Goal: Information Seeking & Learning: Learn about a topic

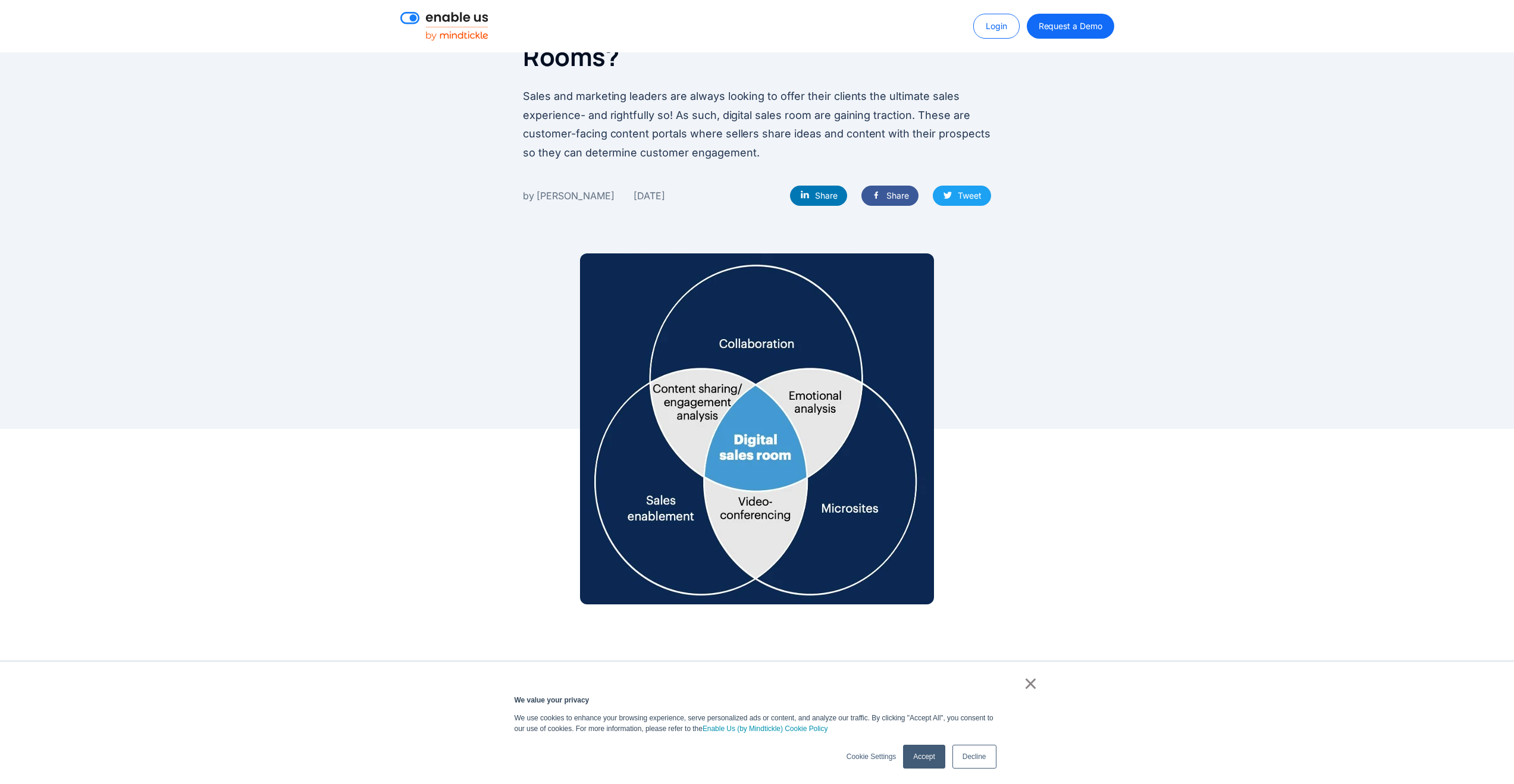
scroll to position [212, 0]
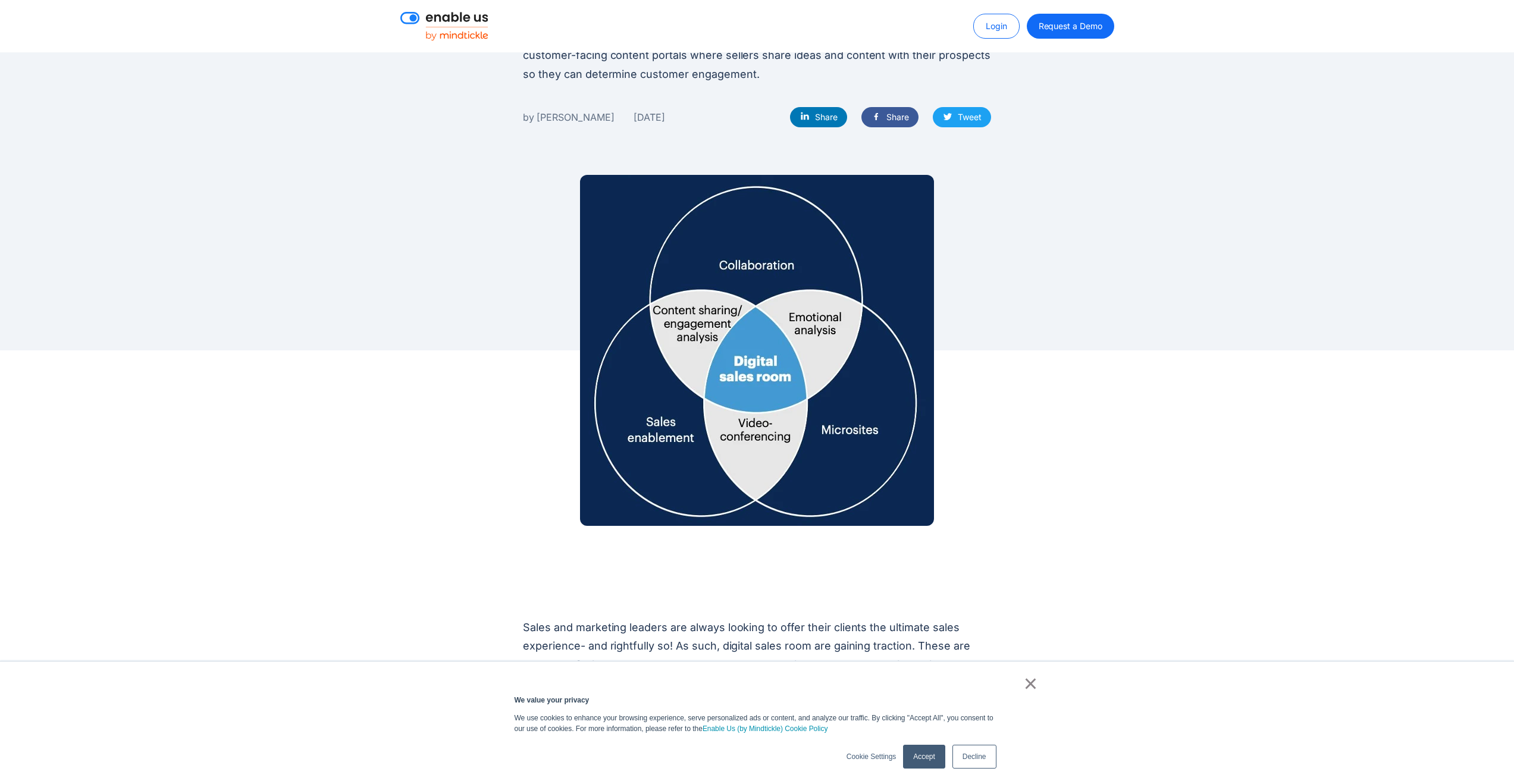
click at [981, 766] on link "Decline" at bounding box center [975, 756] width 44 height 24
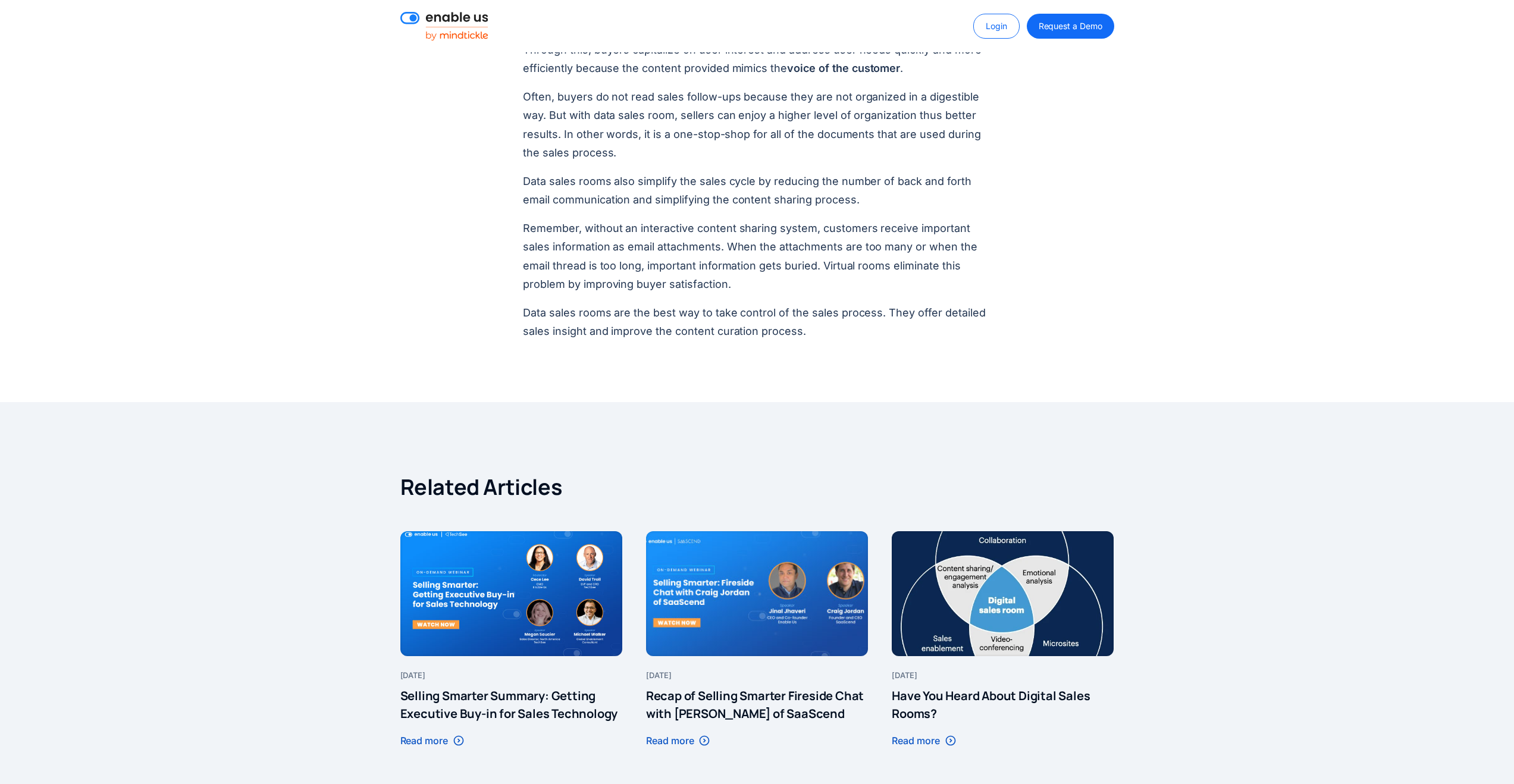
scroll to position [1419, 0]
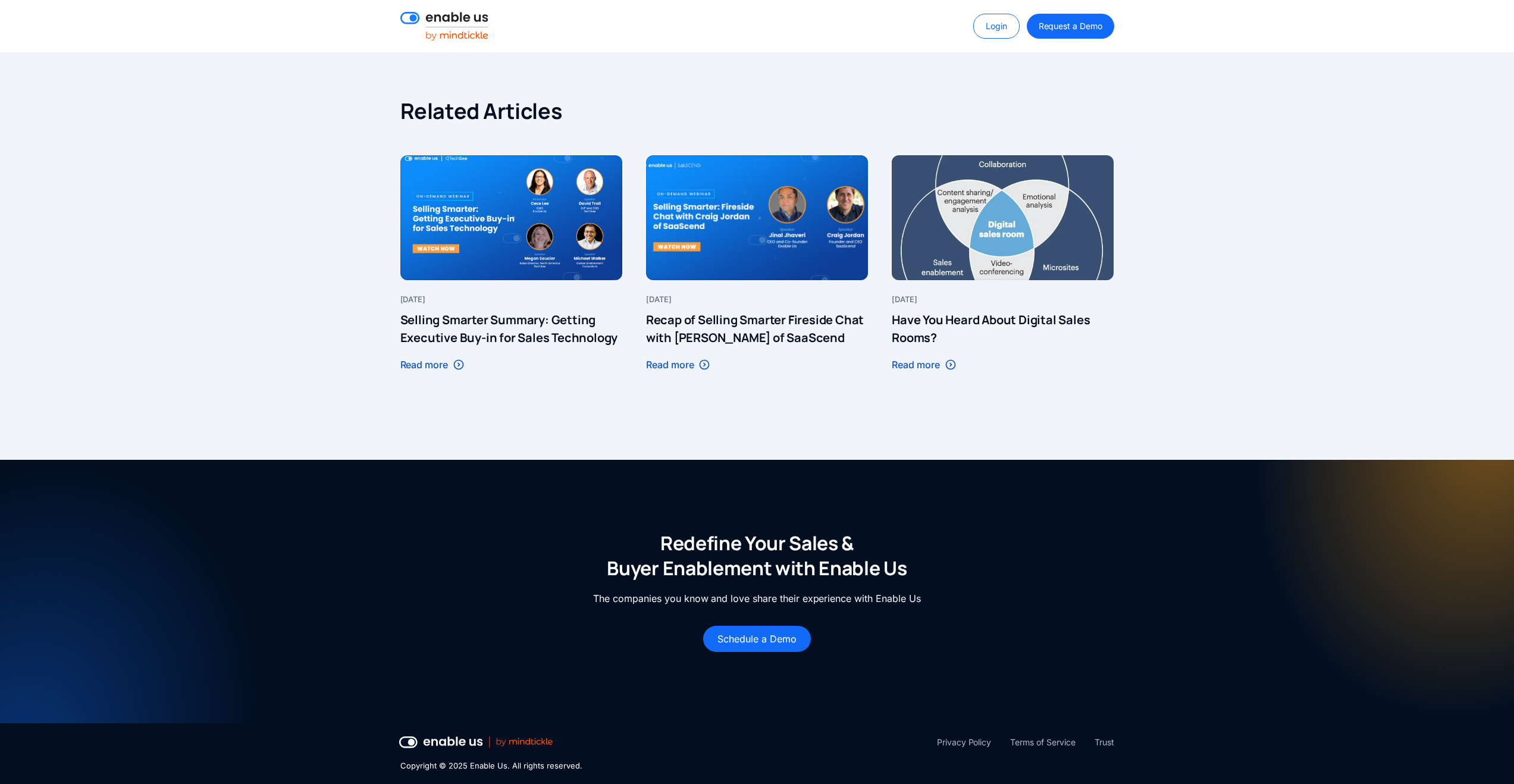
click at [991, 230] on div at bounding box center [1003, 217] width 222 height 125
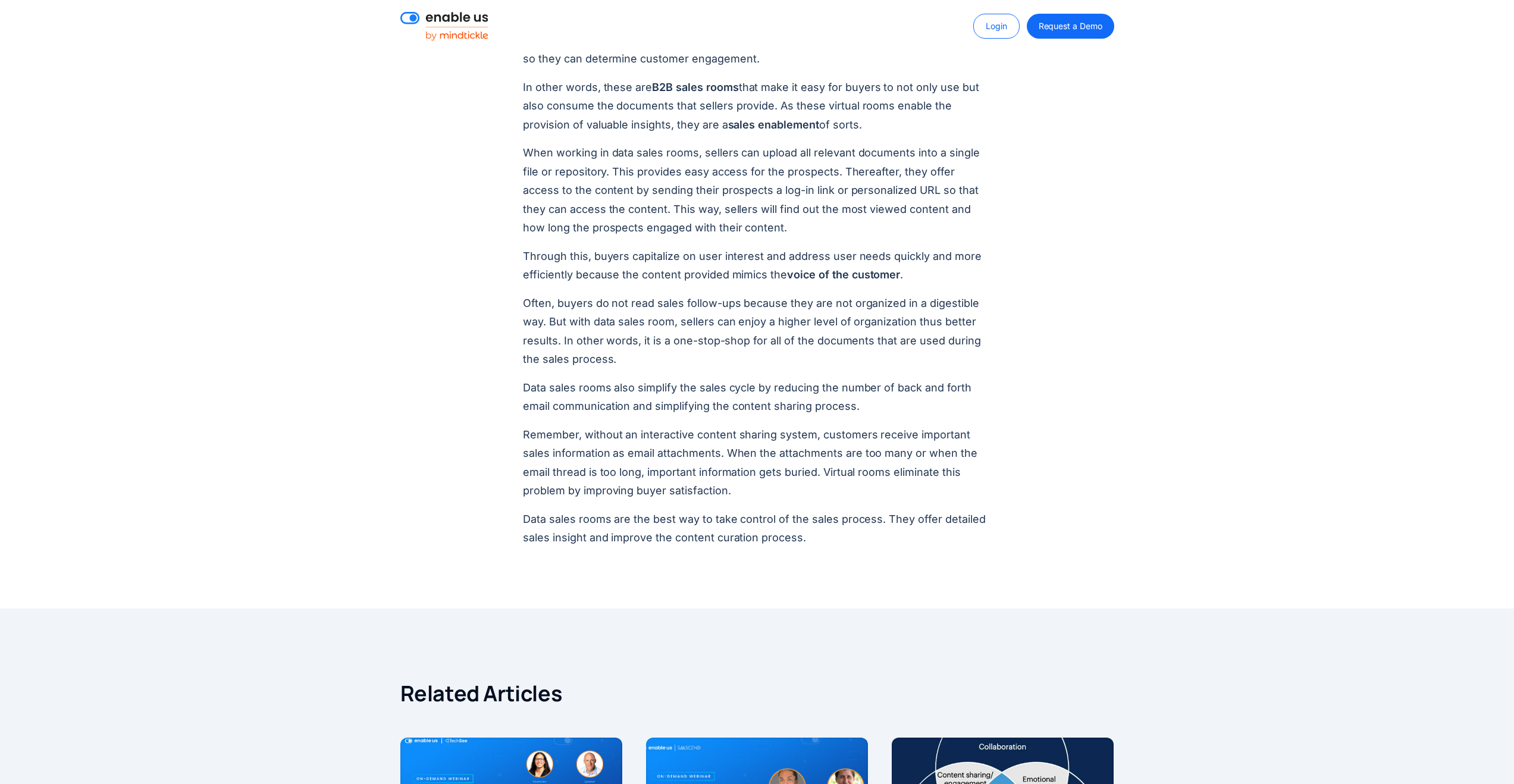
scroll to position [1419, 0]
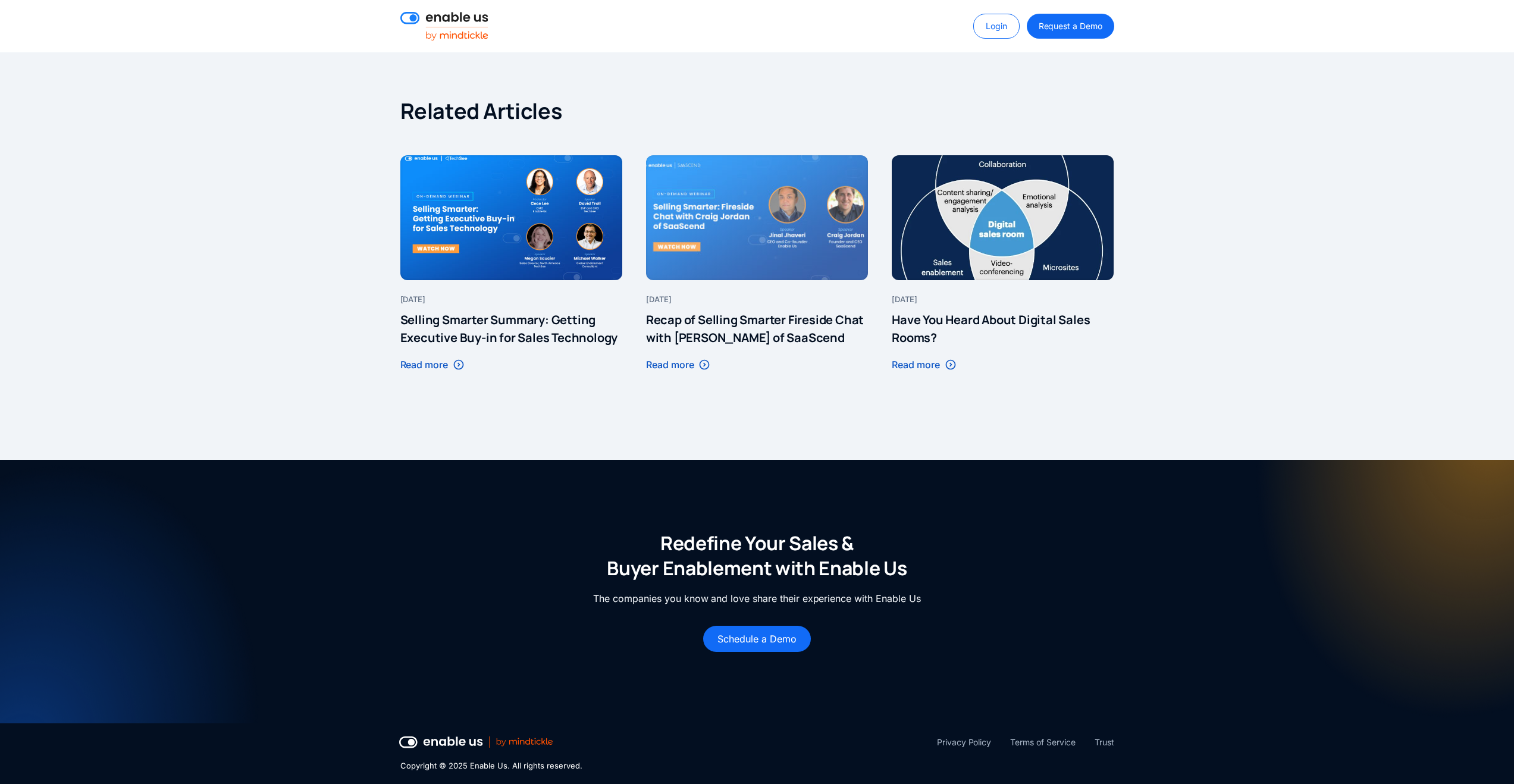
click at [743, 238] on div at bounding box center [757, 217] width 222 height 125
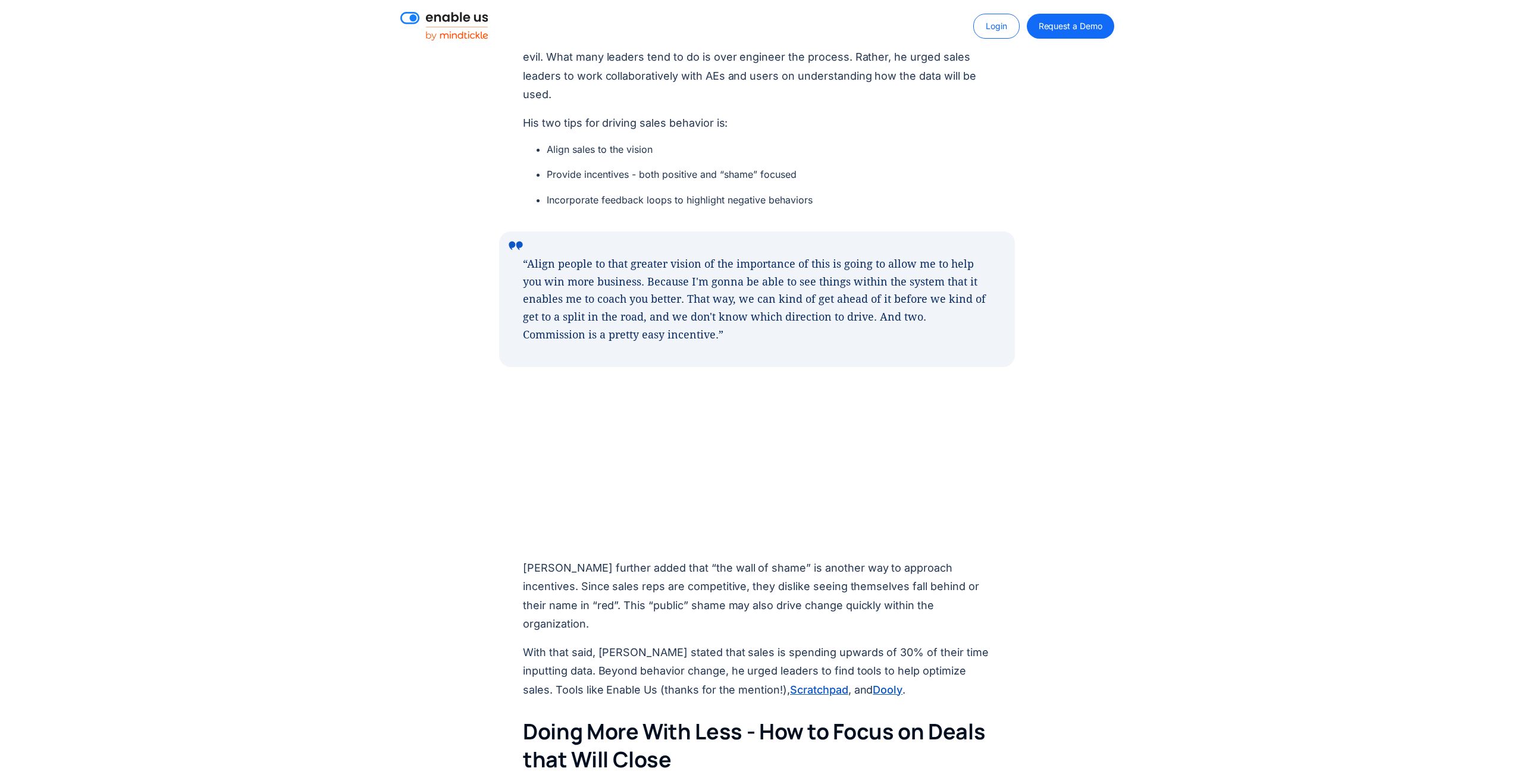
scroll to position [1858, 0]
